Goal: Find specific page/section: Find specific page/section

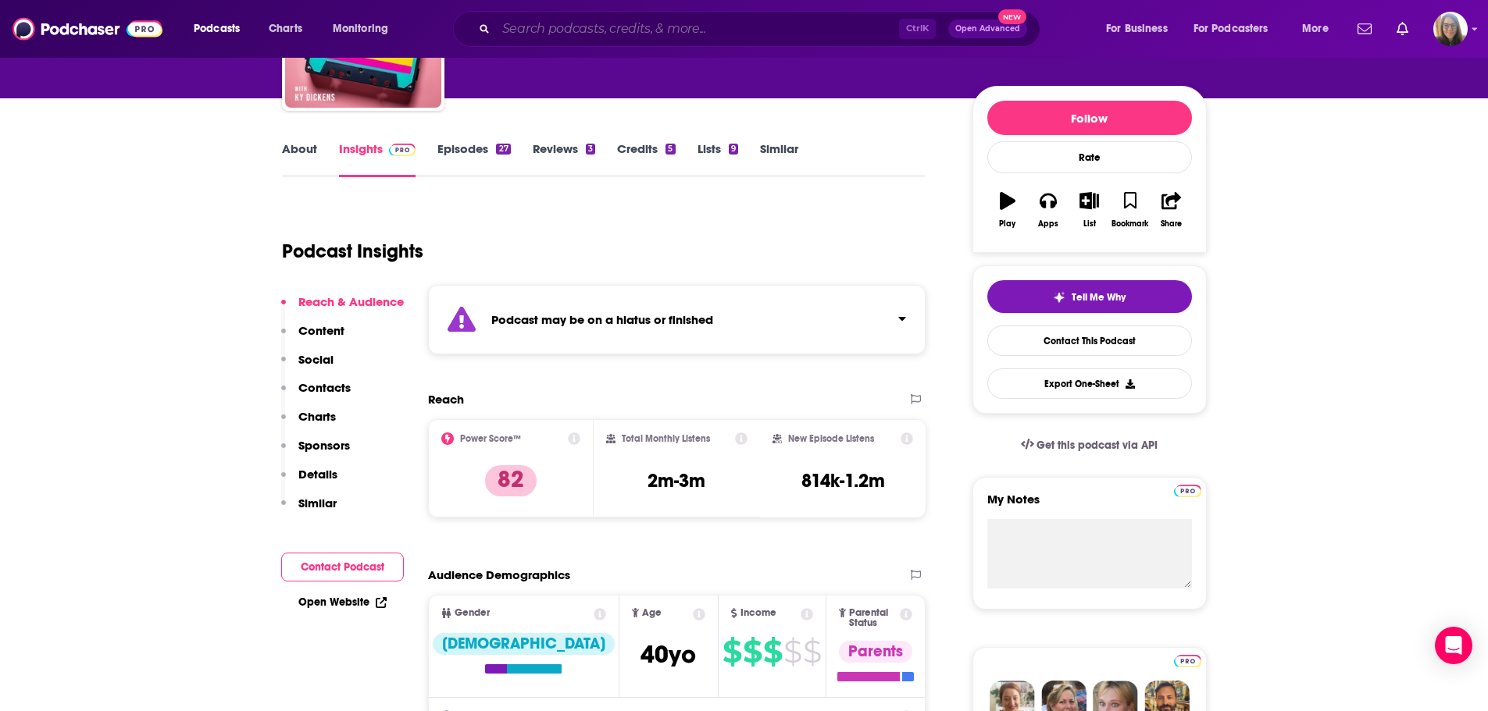
click at [707, 29] on input "Search podcasts, credits, & more..." at bounding box center [697, 28] width 403 height 25
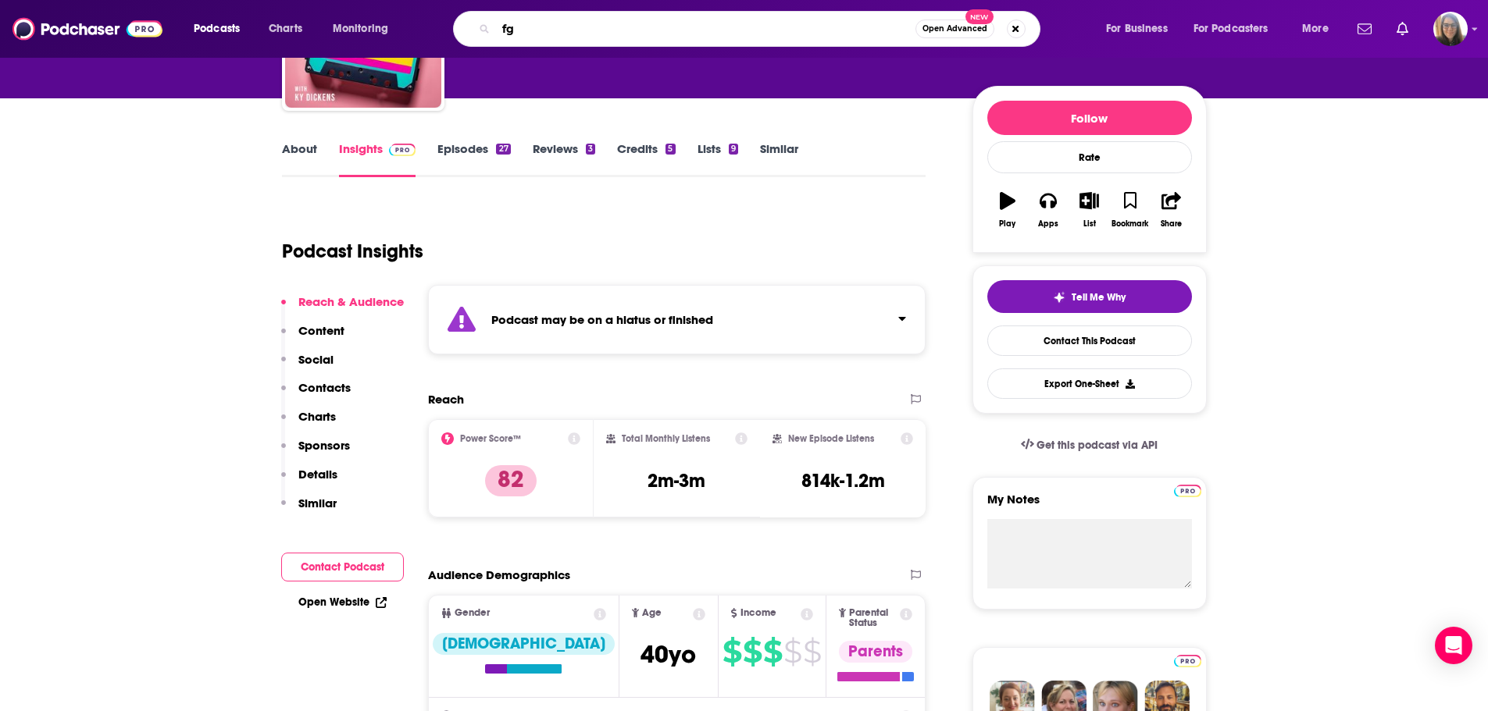
type input "f"
type input "gateways to awakening"
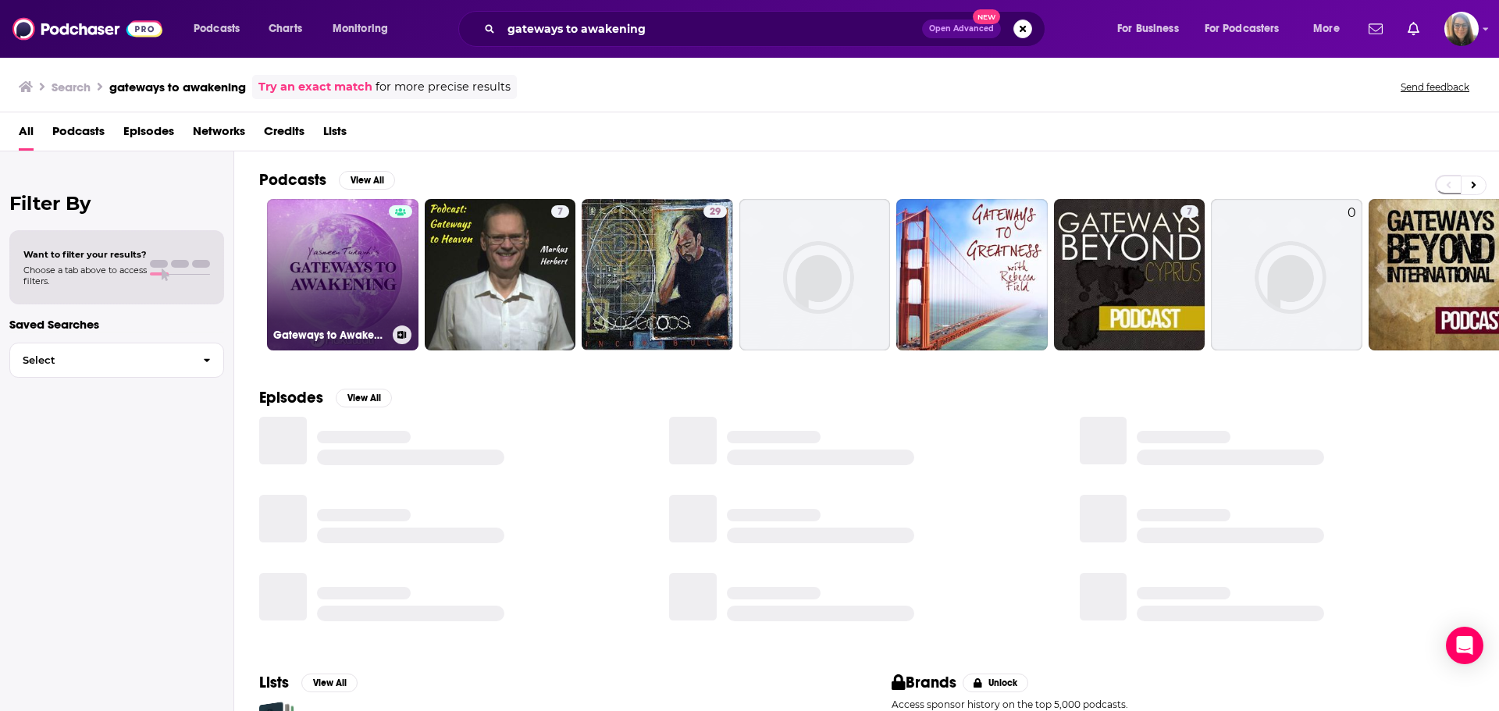
click at [343, 277] on link "Gateways to Awakening" at bounding box center [342, 274] width 151 height 151
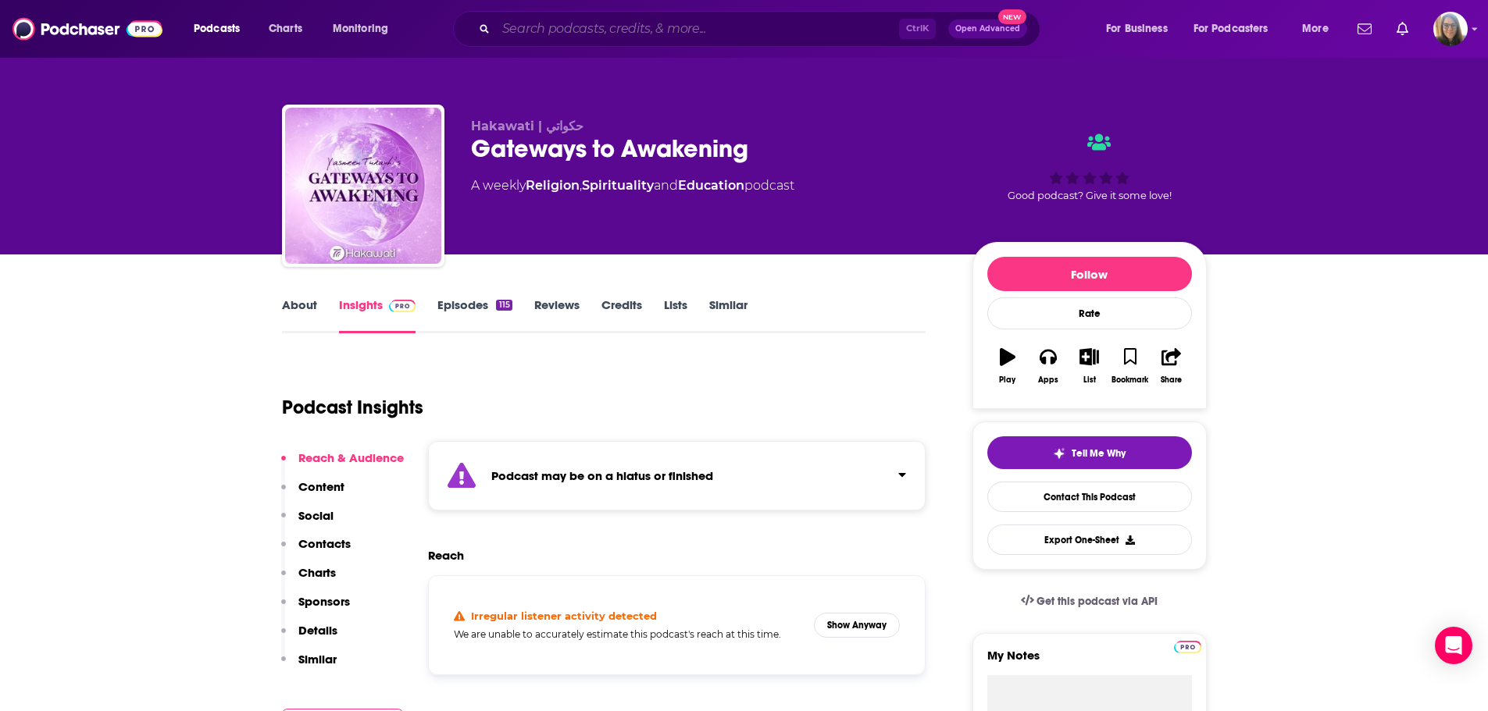
click at [704, 18] on input "Search podcasts, credits, & more..." at bounding box center [697, 28] width 403 height 25
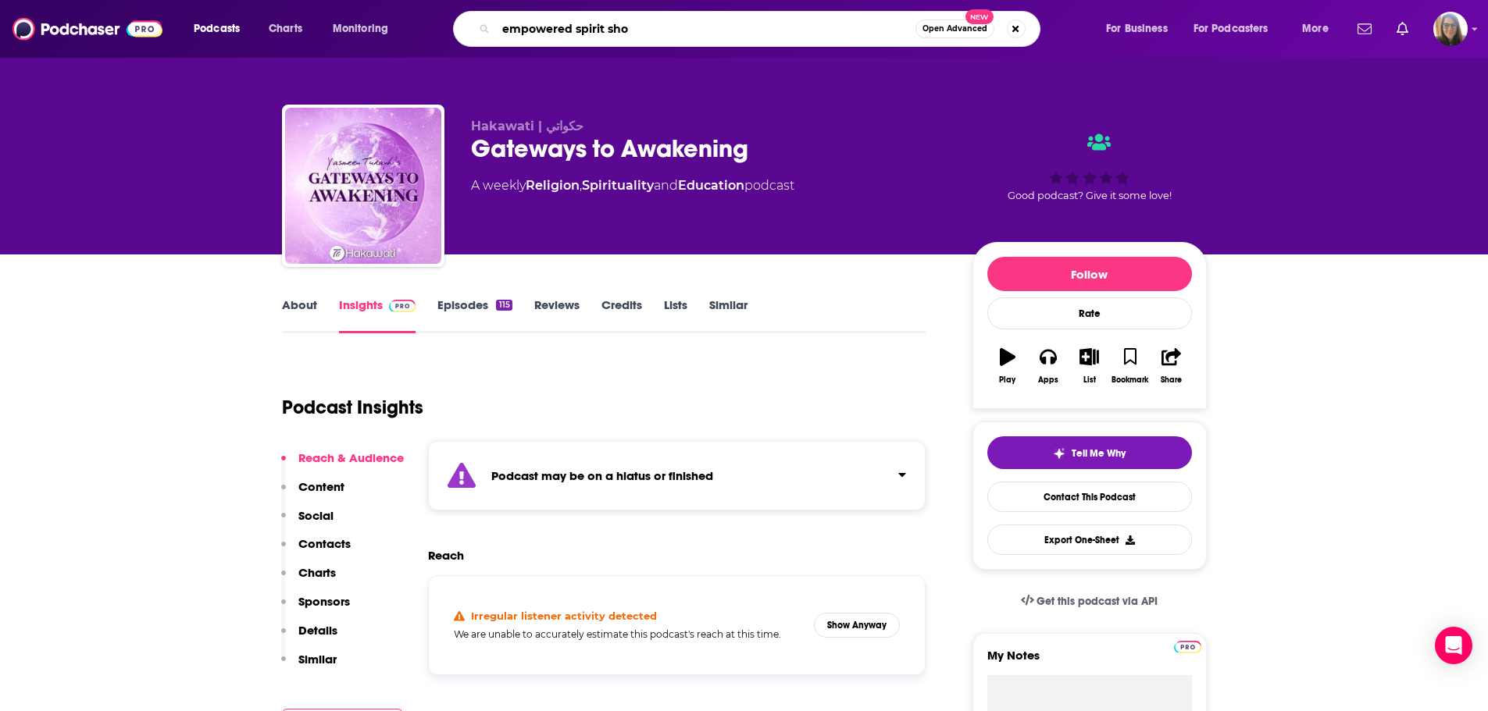
type input "empowered spirit show"
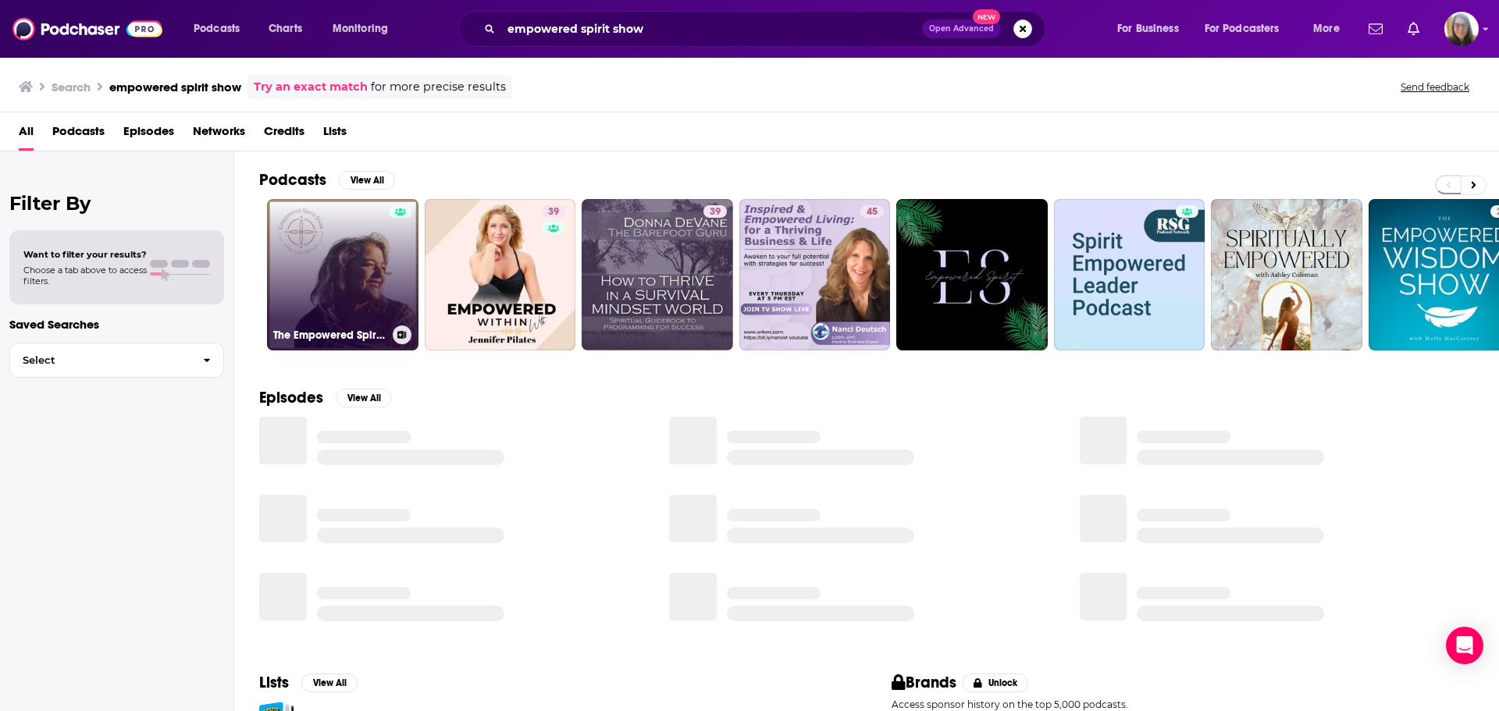
click at [321, 287] on link "The Empowered Spirit Show" at bounding box center [342, 274] width 151 height 151
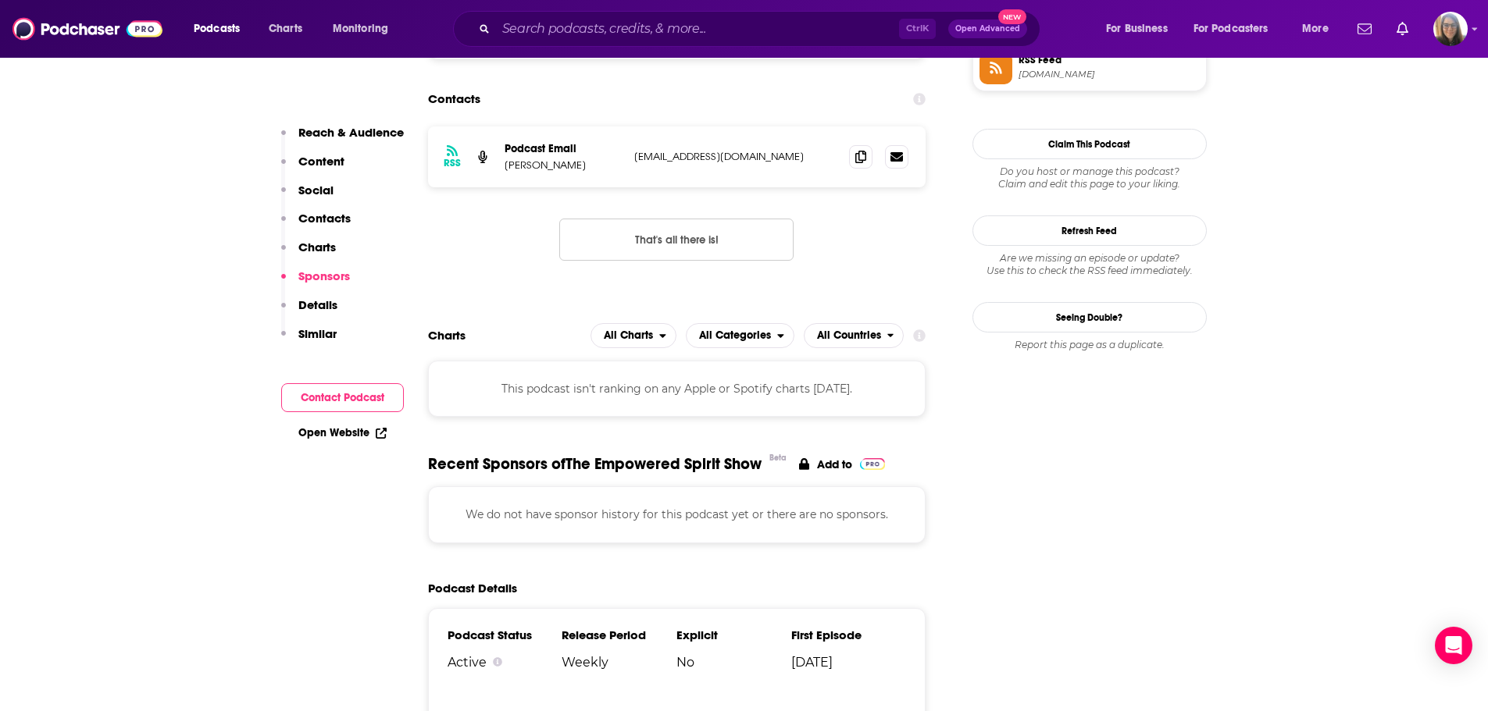
scroll to position [1171, 0]
